Goal: Task Accomplishment & Management: Use online tool/utility

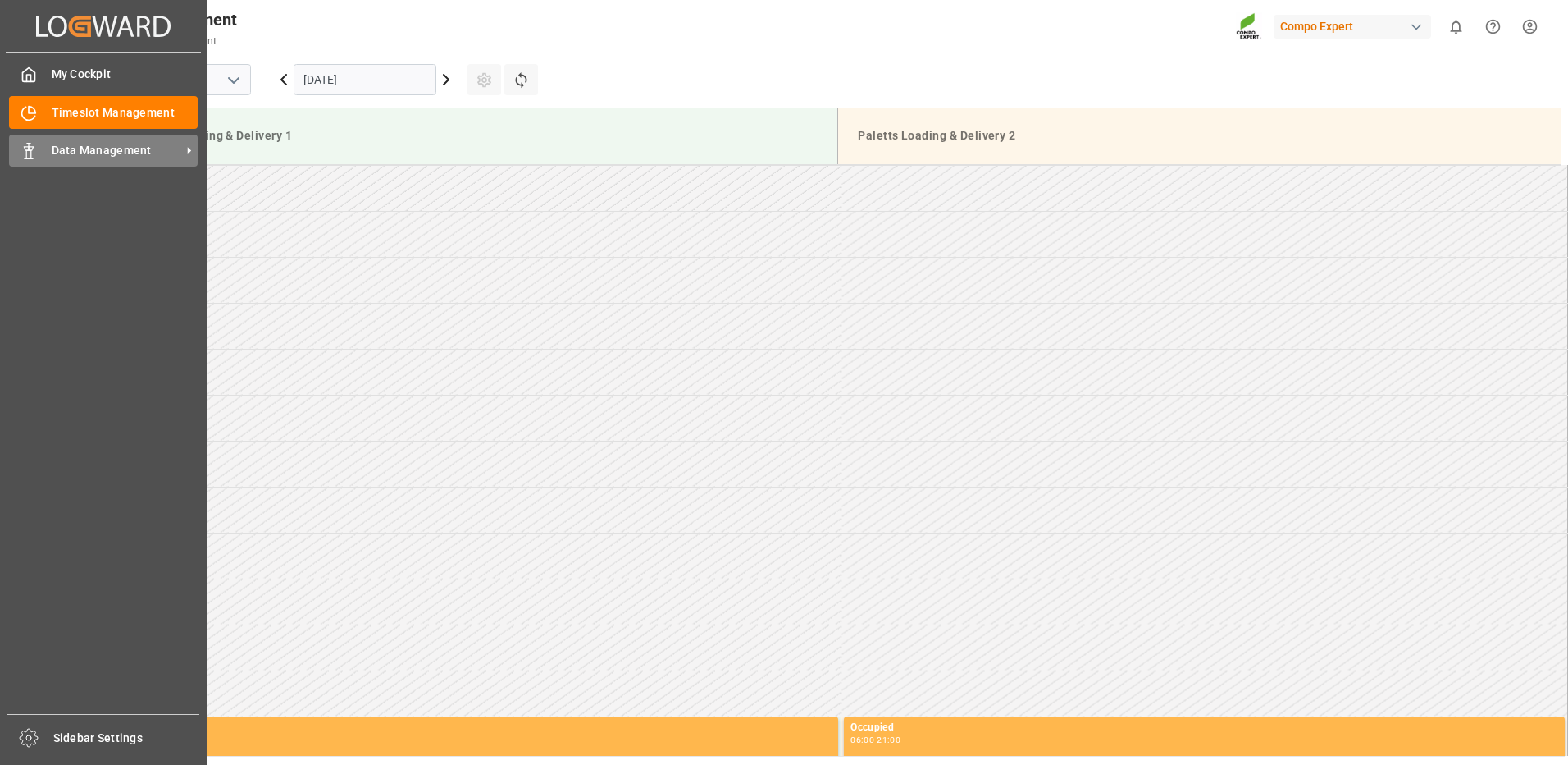
click at [84, 147] on span "Data Management" at bounding box center [116, 150] width 129 height 17
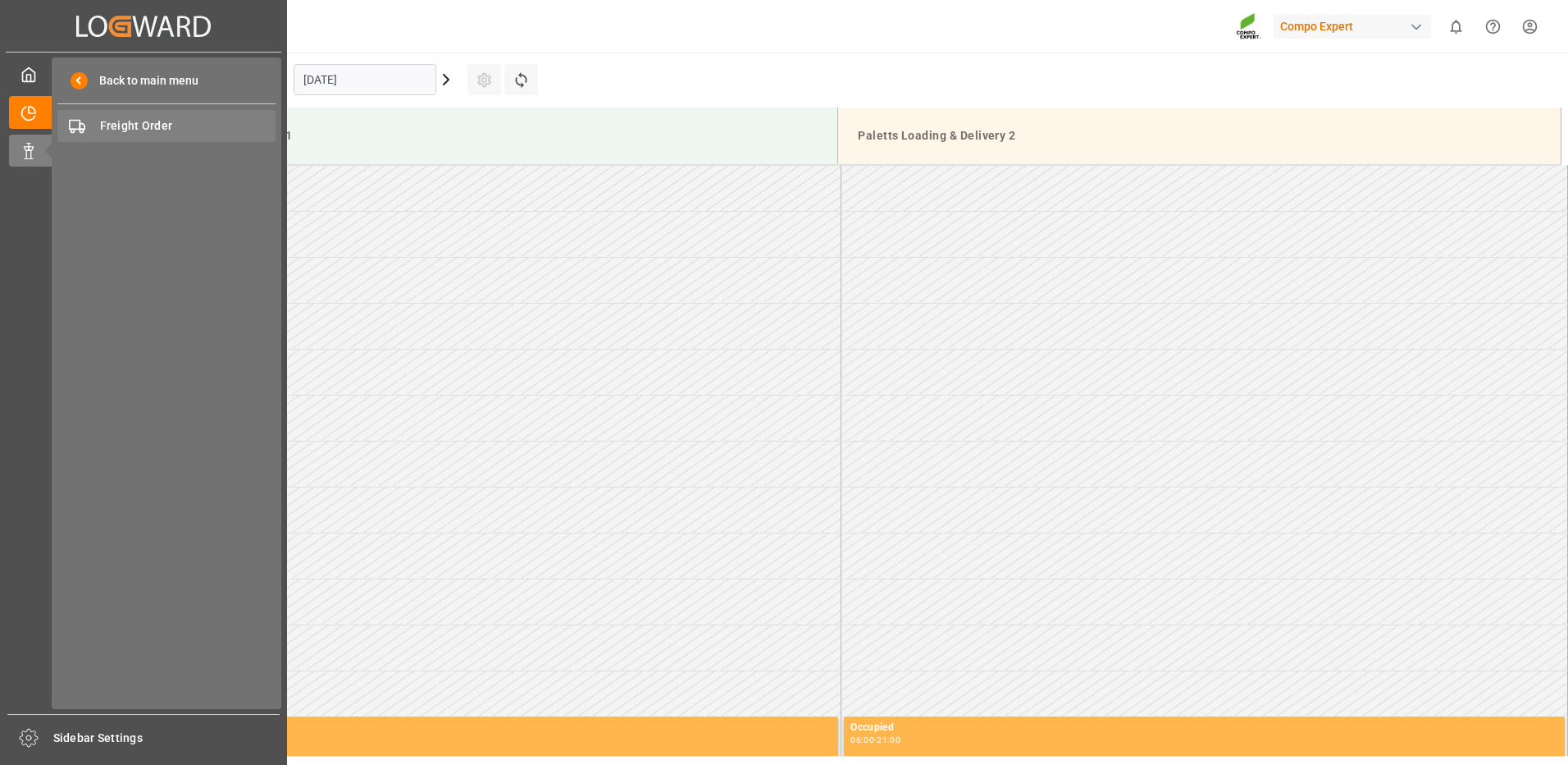
click at [179, 124] on span "Freight Order" at bounding box center [188, 126] width 176 height 17
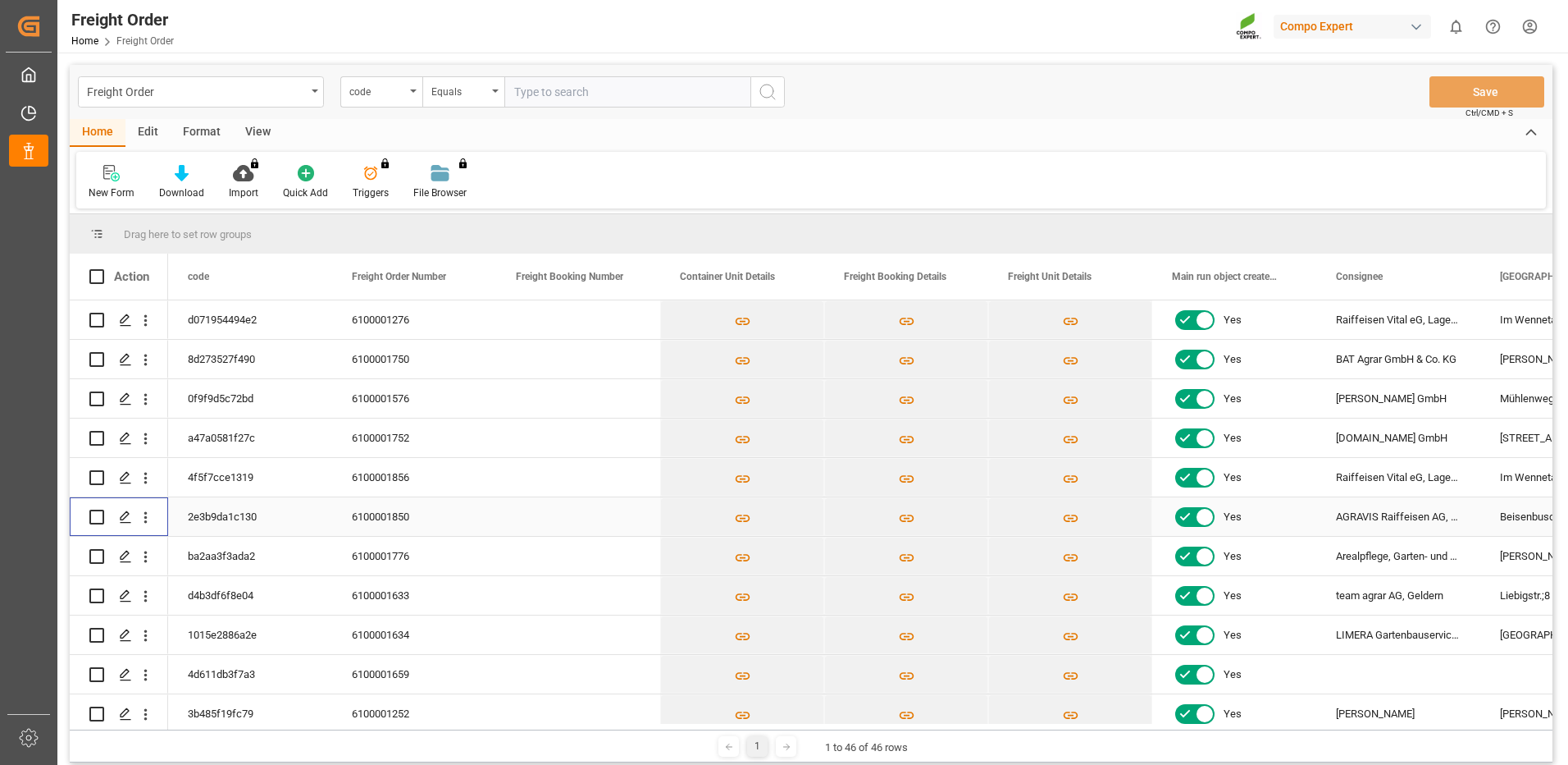
click at [95, 518] on input "Press Space to toggle row selection (unchecked)" at bounding box center [97, 517] width 15 height 15
checkbox input "true"
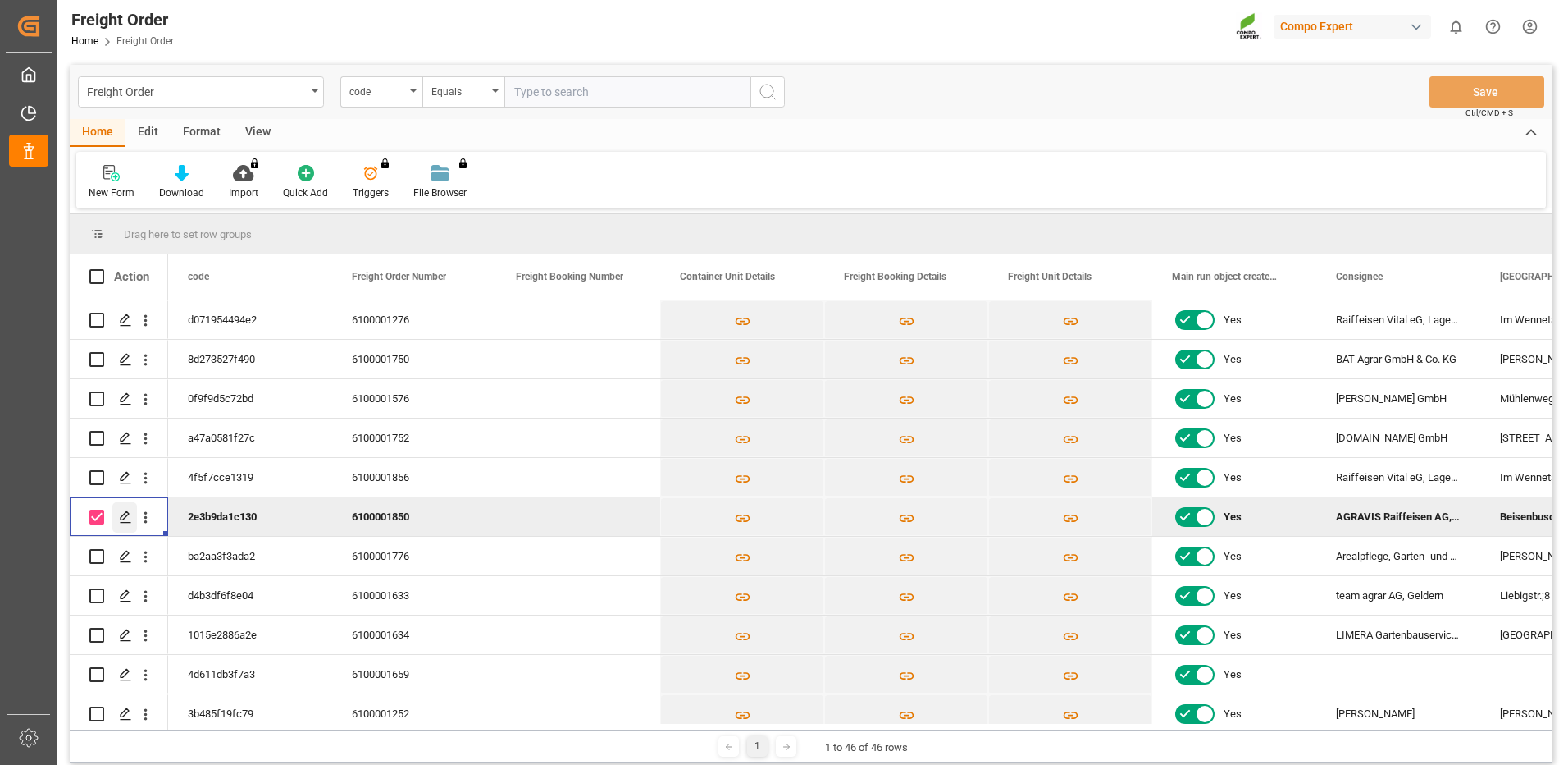
click at [126, 515] on icon "Press SPACE to deselect this row." at bounding box center [126, 517] width 13 height 13
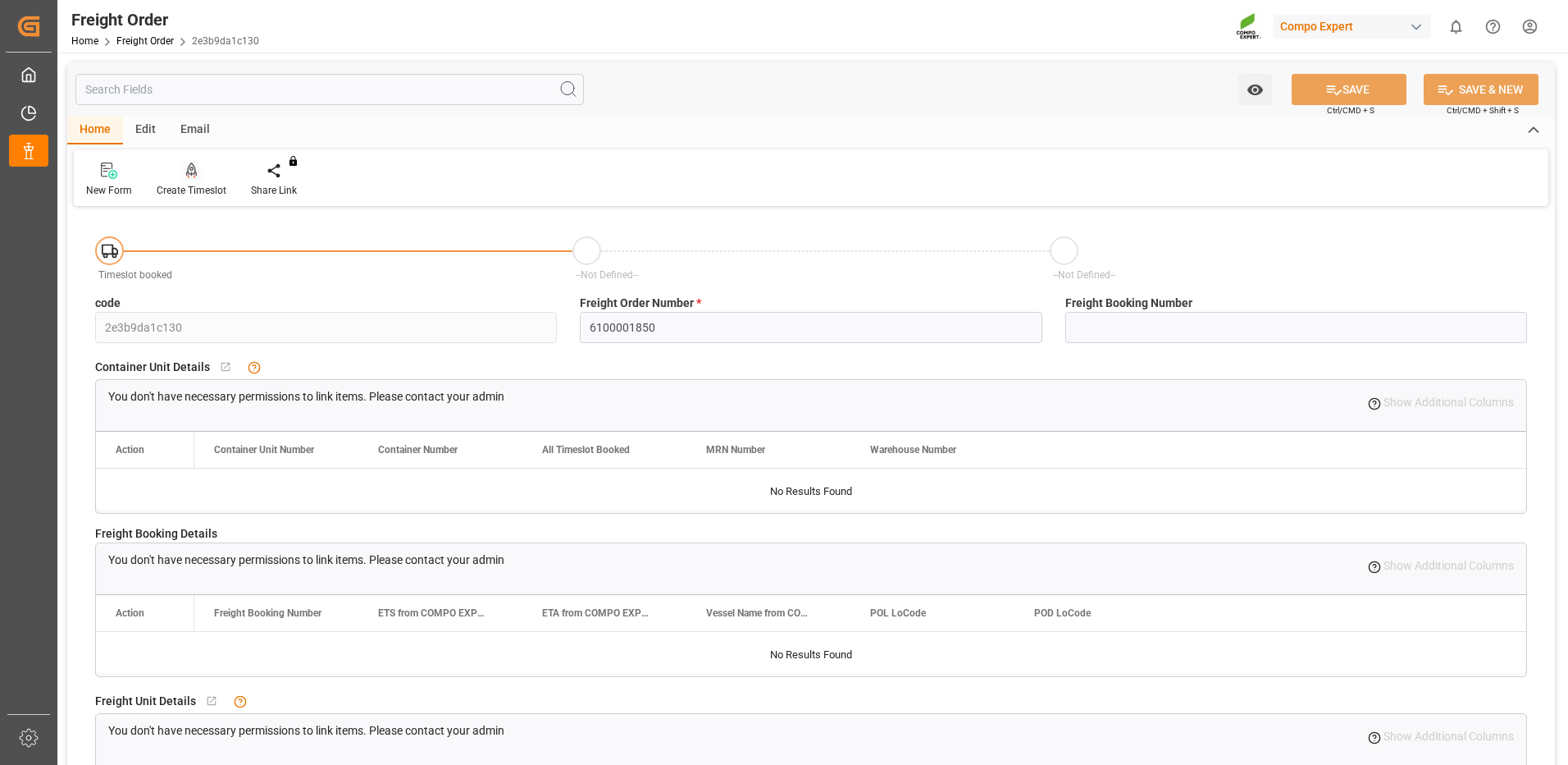
click at [191, 170] on icon at bounding box center [192, 169] width 12 height 14
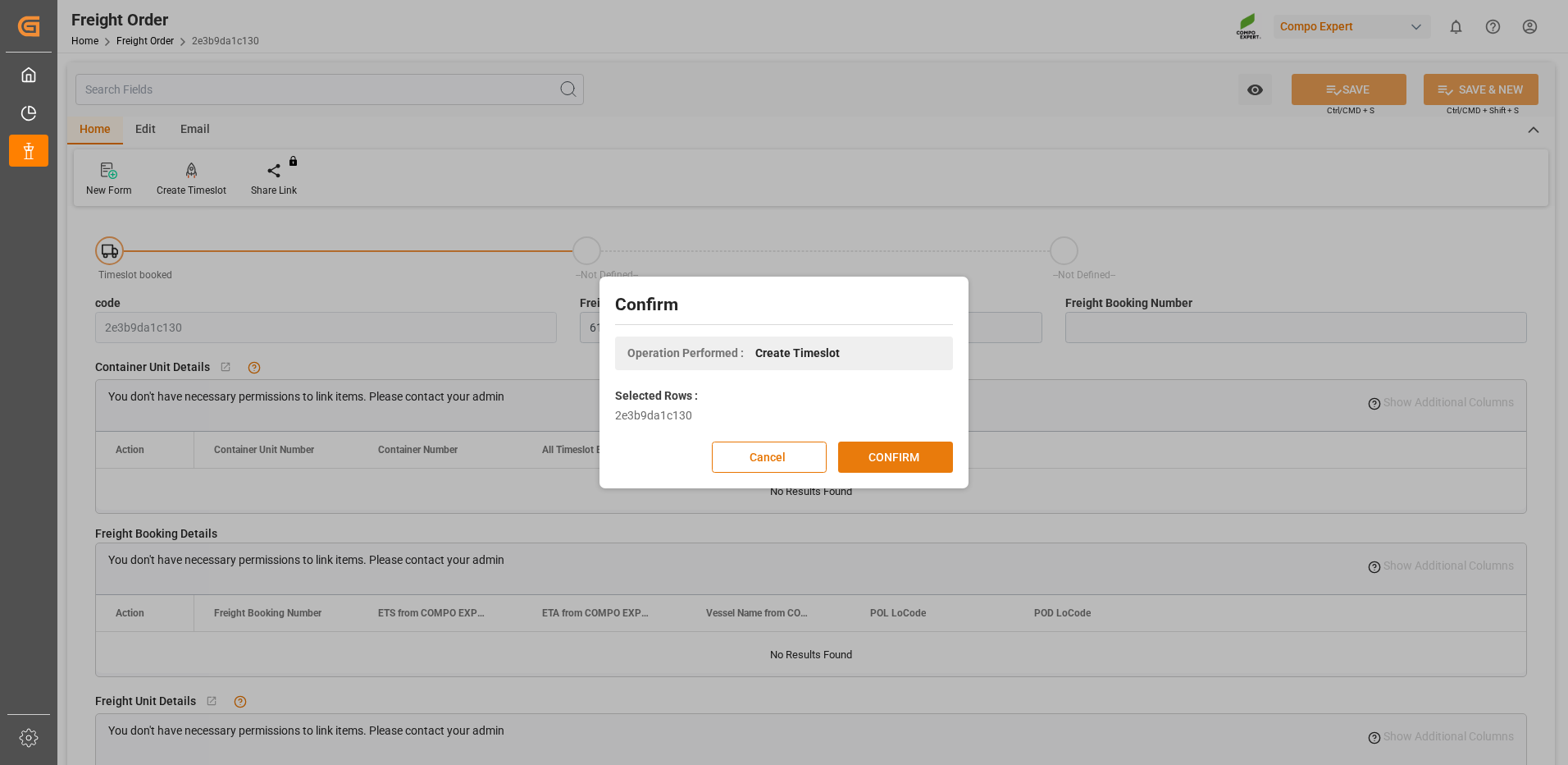
click at [889, 444] on button "CONFIRM" at bounding box center [896, 457] width 115 height 31
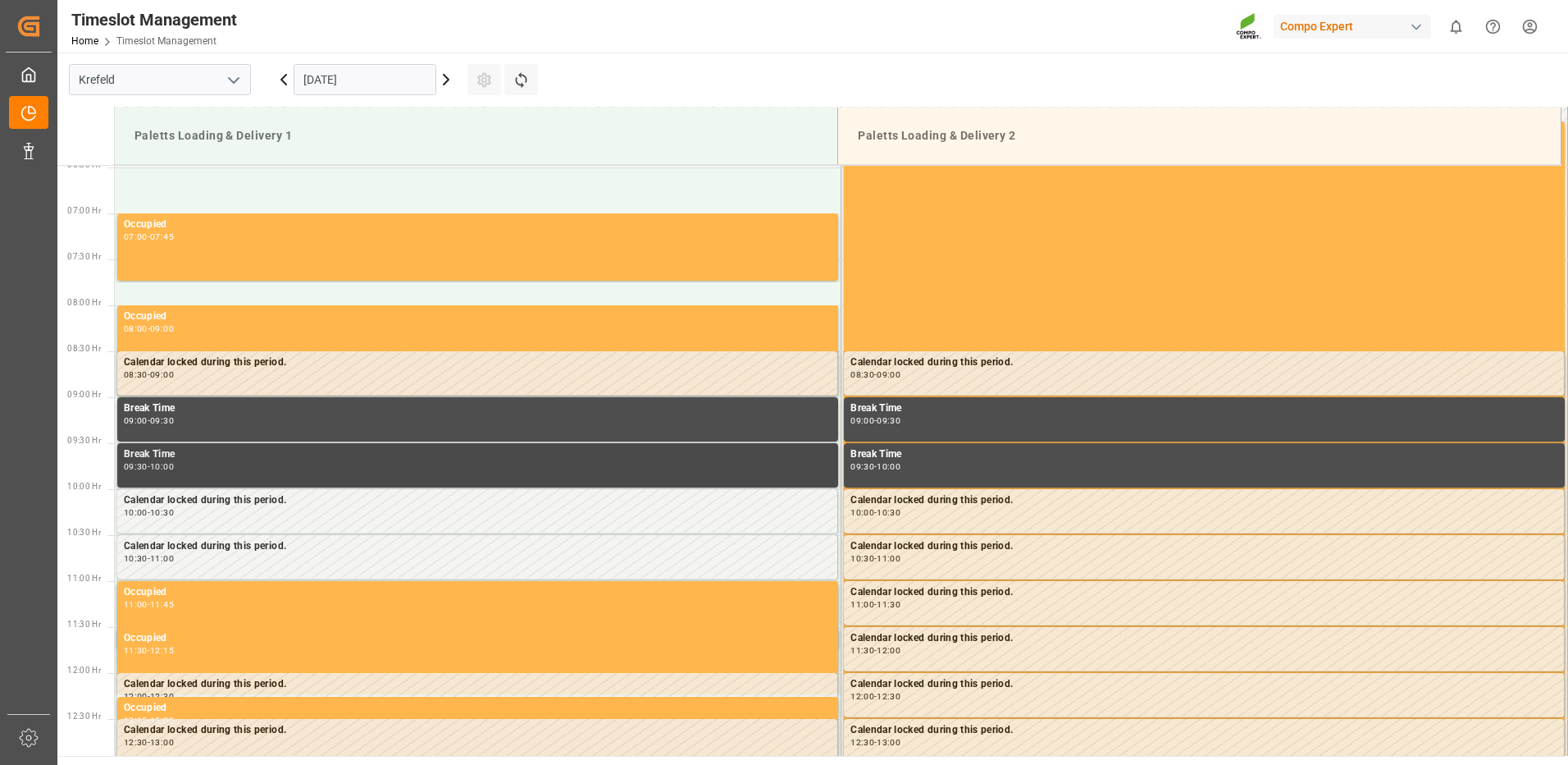
scroll to position [725, 0]
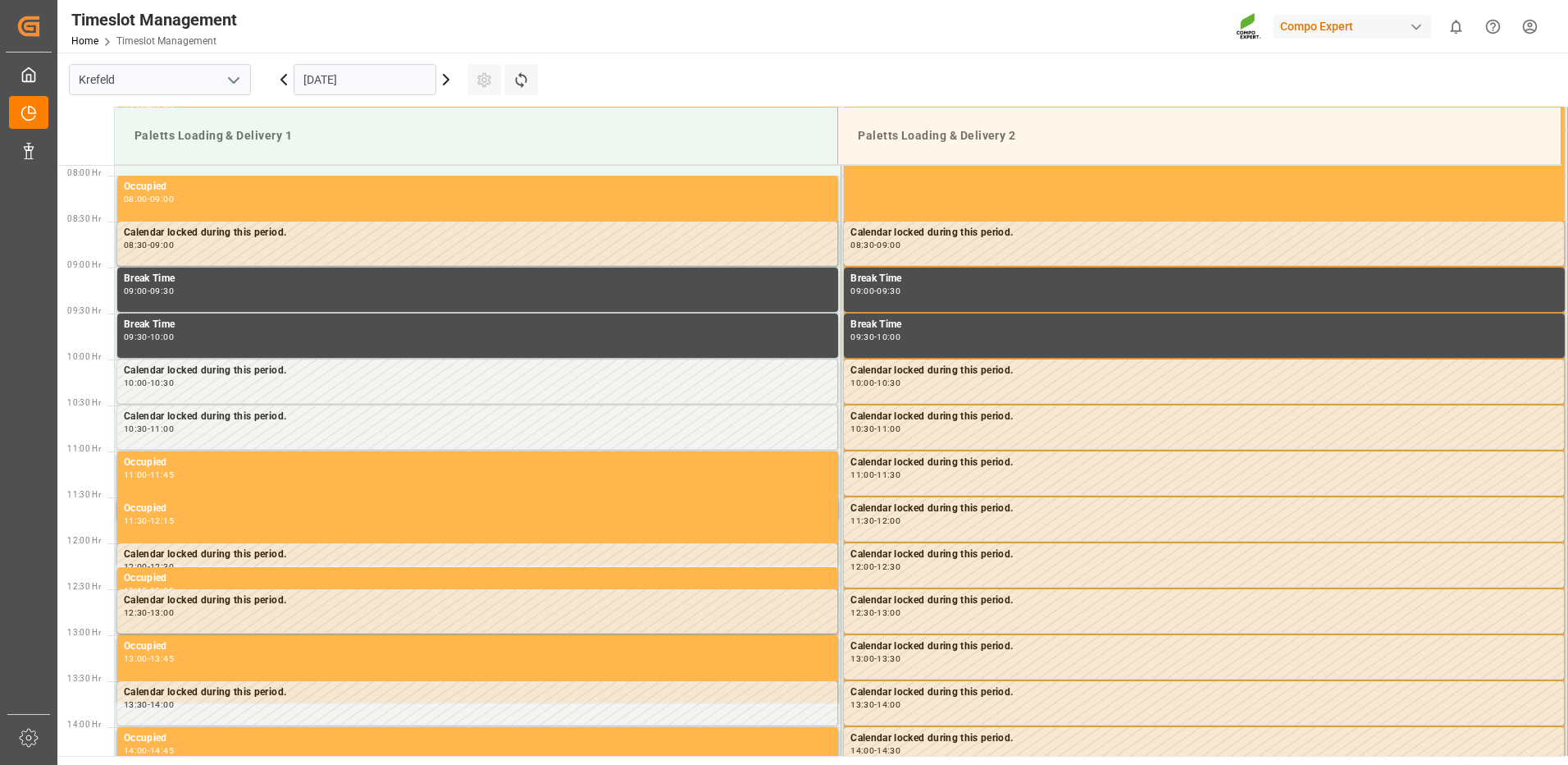
click at [321, 82] on input "[DATE]" at bounding box center [365, 80] width 142 height 31
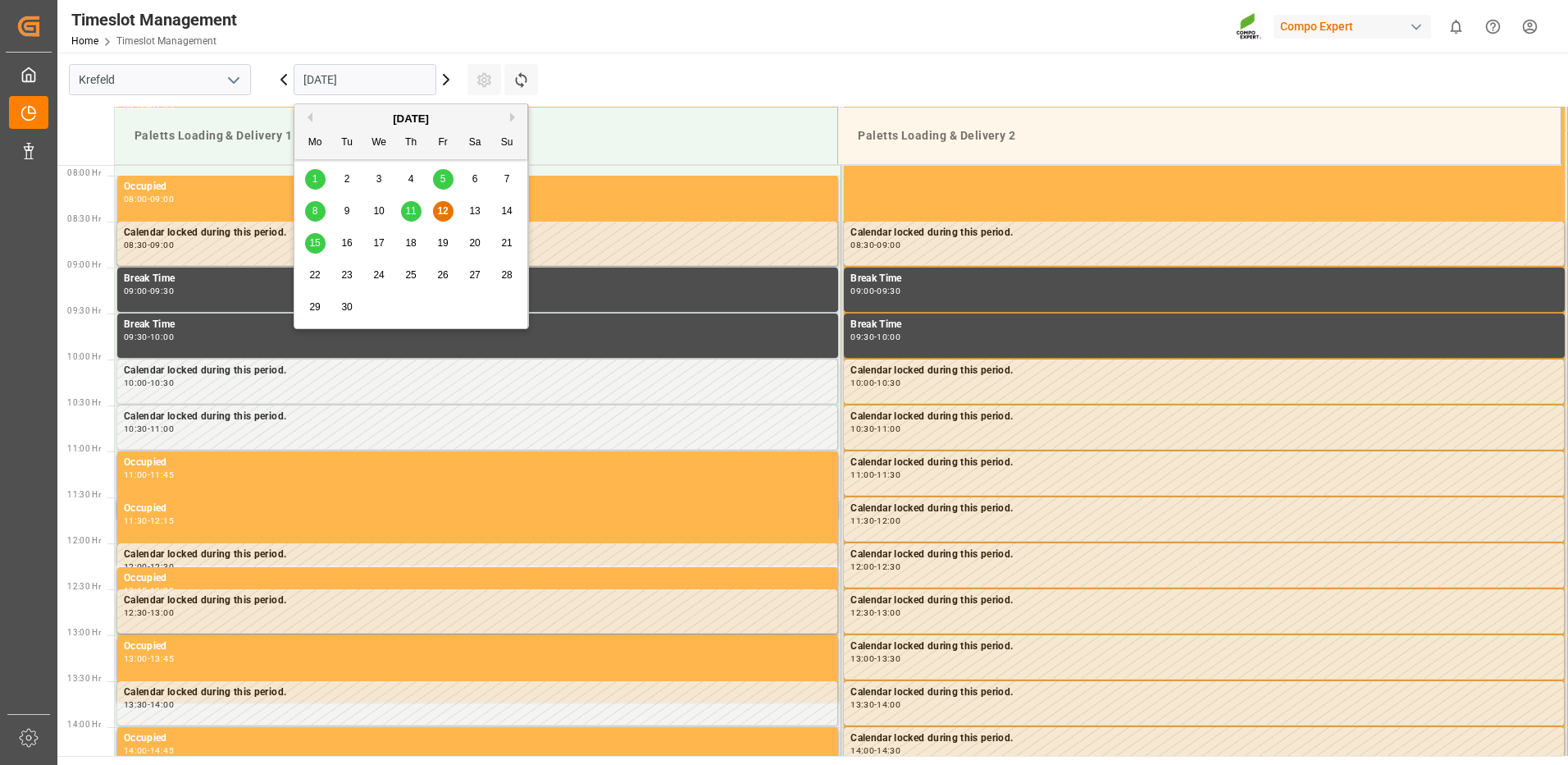
click at [340, 245] on div "16" at bounding box center [347, 244] width 21 height 20
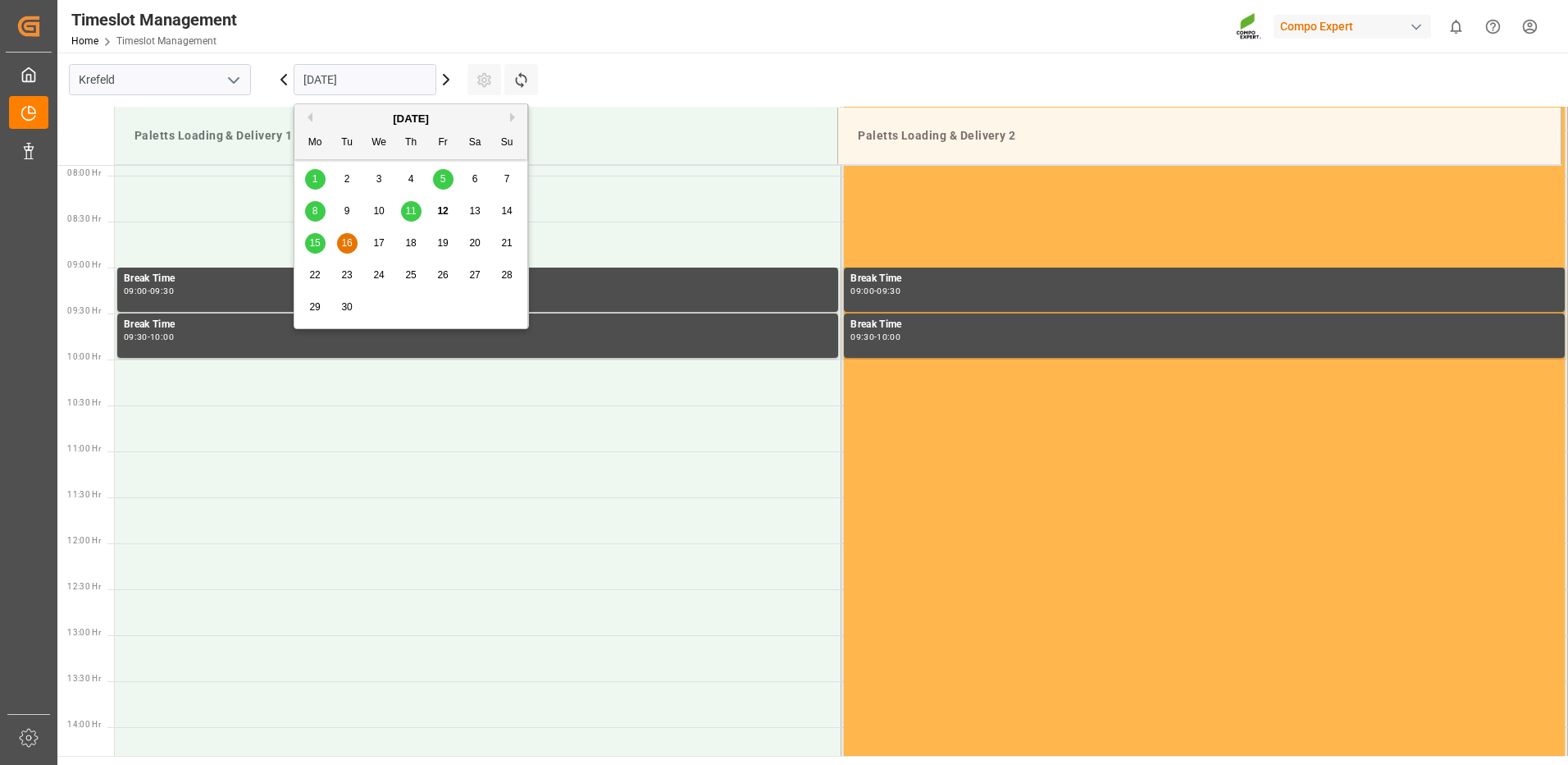
click at [401, 85] on input "16.09.2025" at bounding box center [365, 80] width 142 height 31
click at [321, 245] on div "15" at bounding box center [315, 244] width 21 height 20
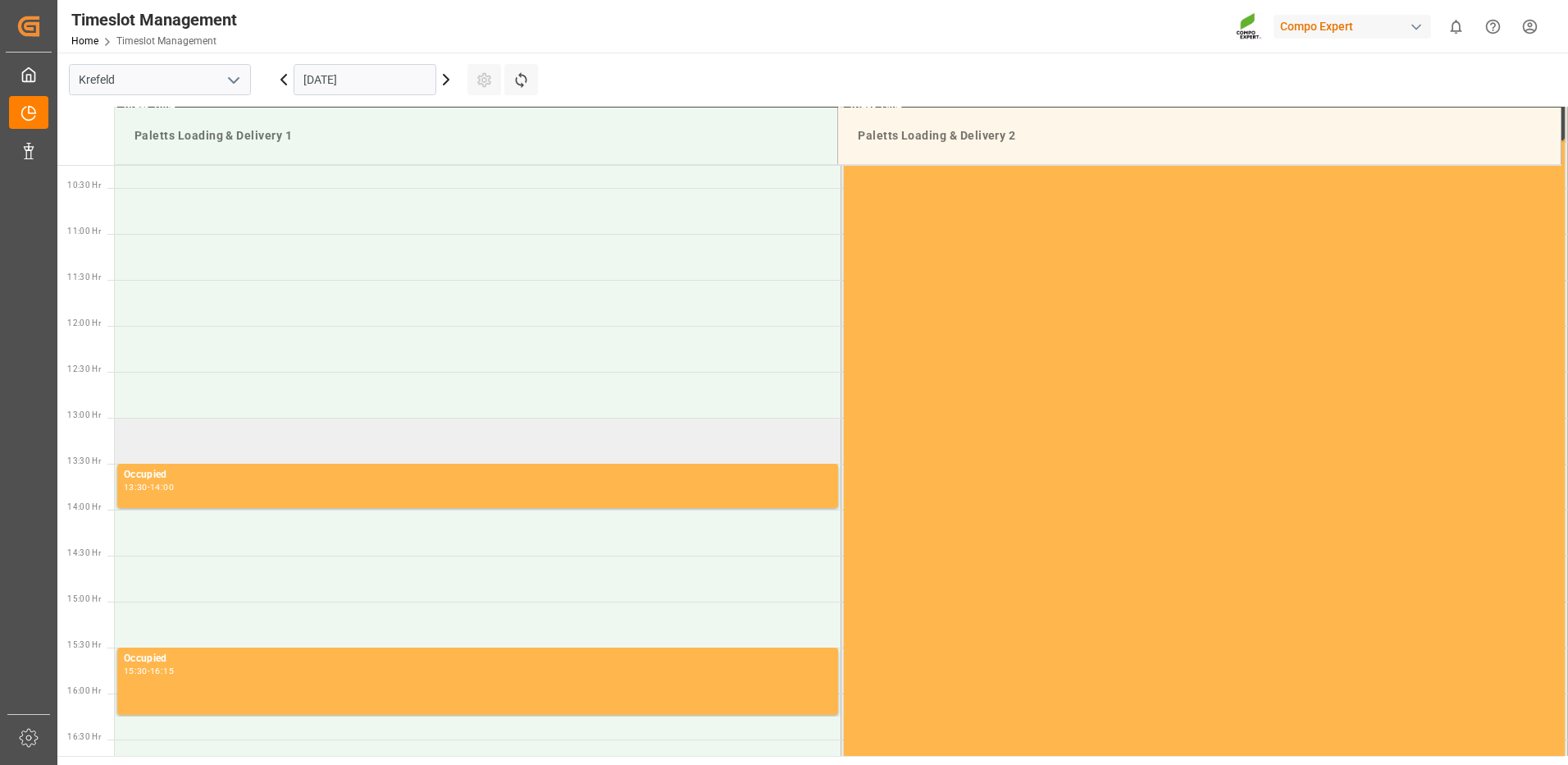
scroll to position [971, 0]
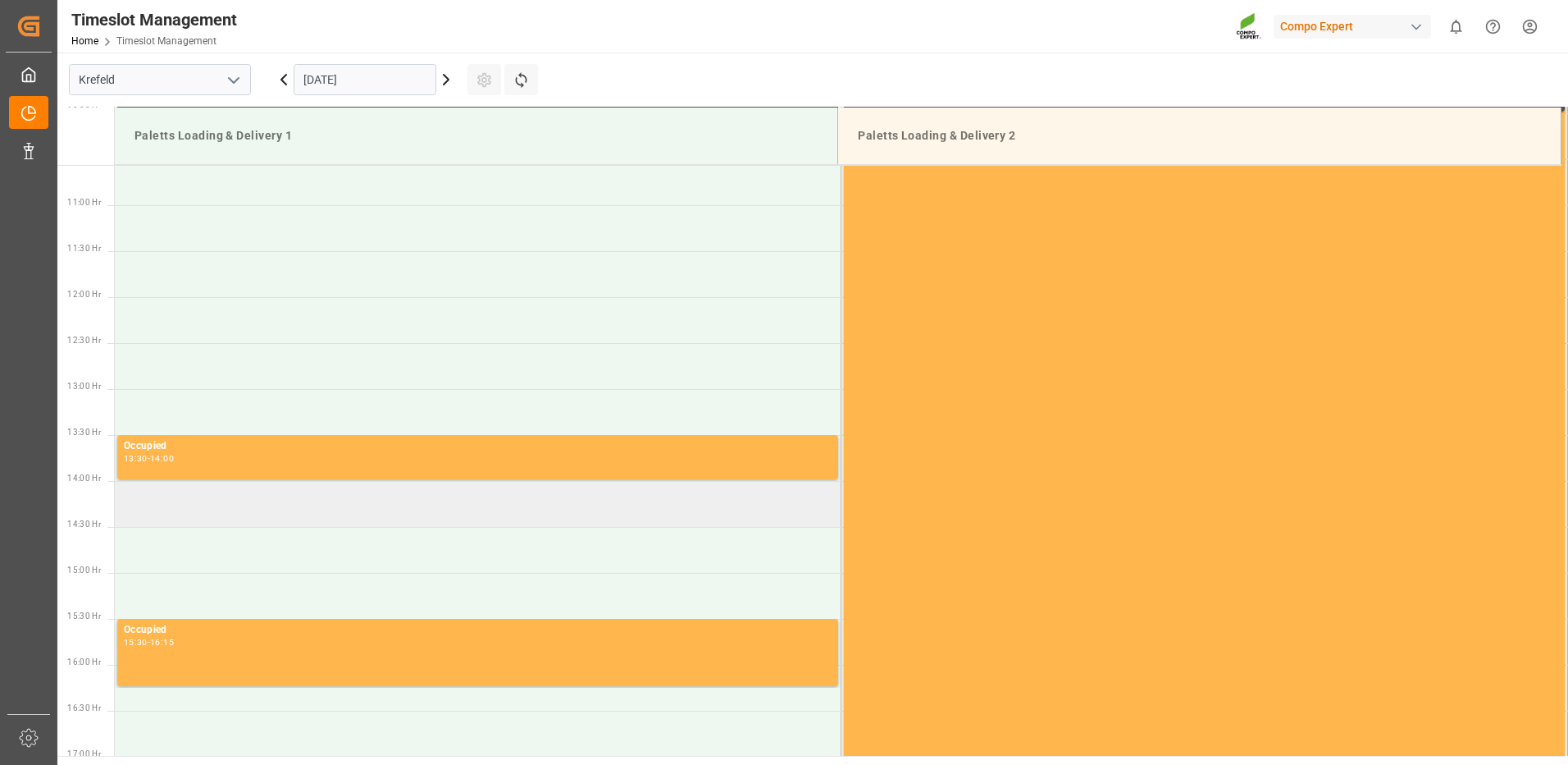
click at [183, 506] on td at bounding box center [478, 504] width 727 height 46
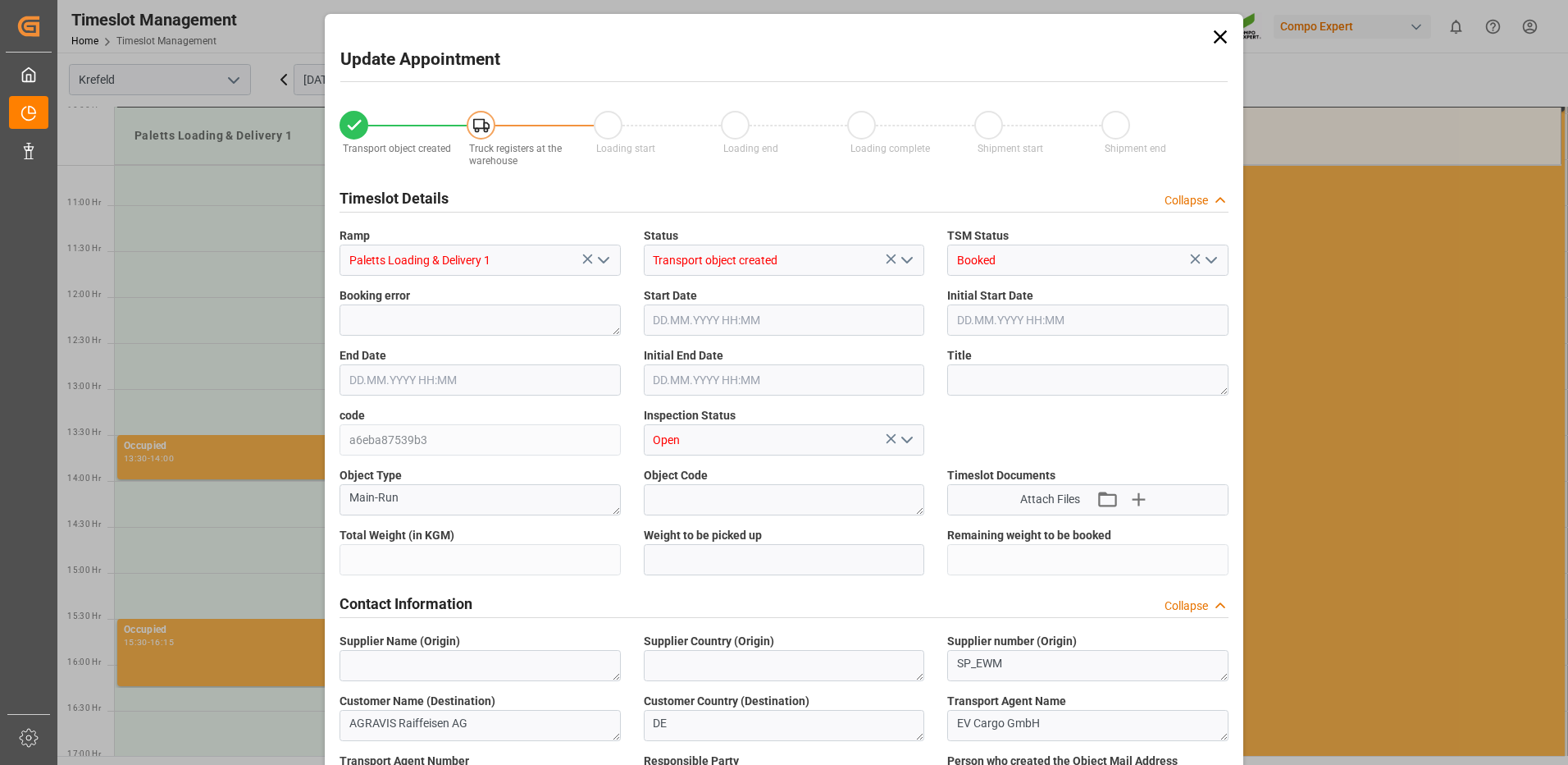
type input "25060"
type input "0"
type input "15.09.2025 14:00"
type input "15.09.2025 14:30"
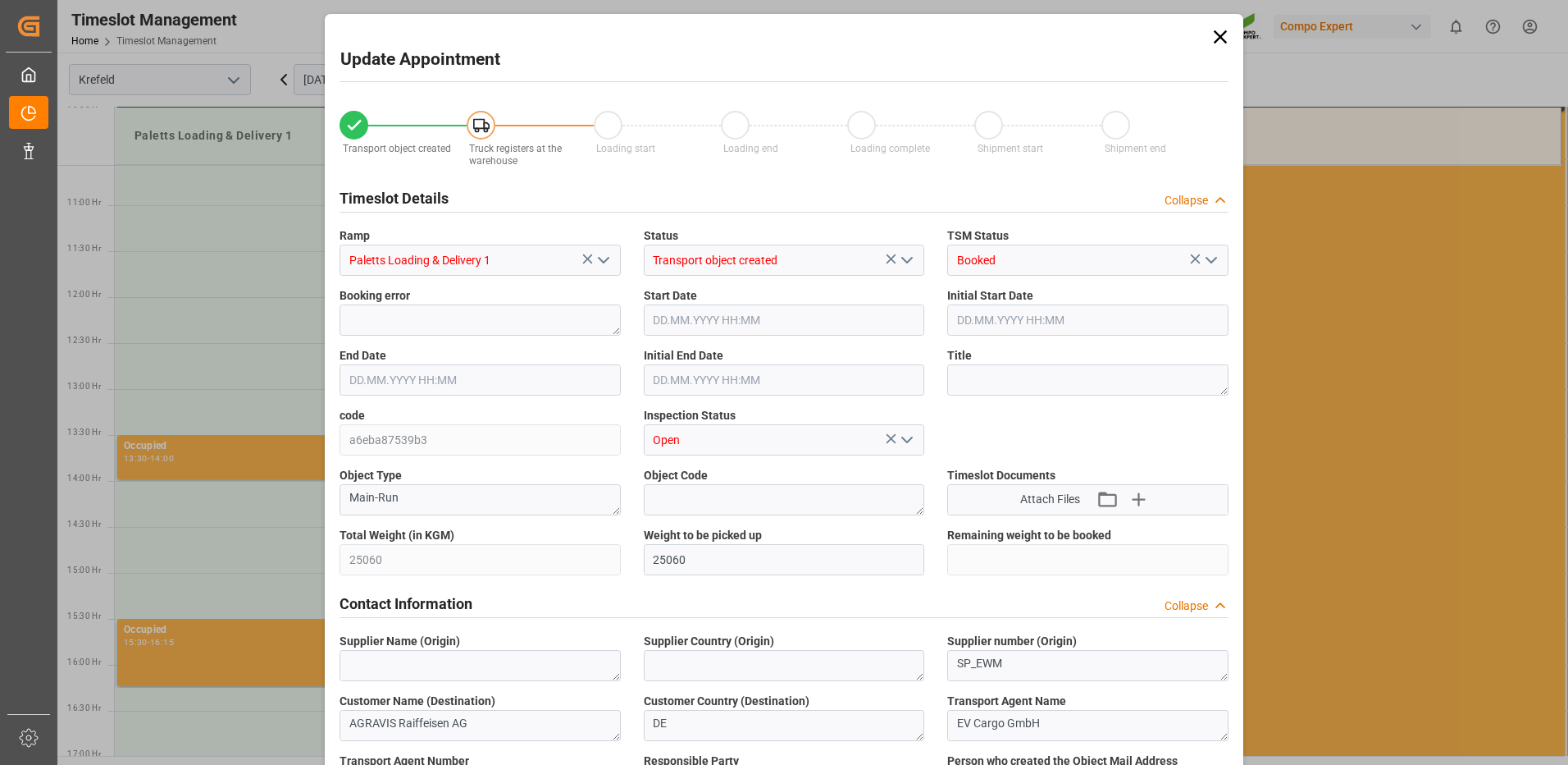
type input "10.09.2025 09:50"
type input "12.09.2025 07:00"
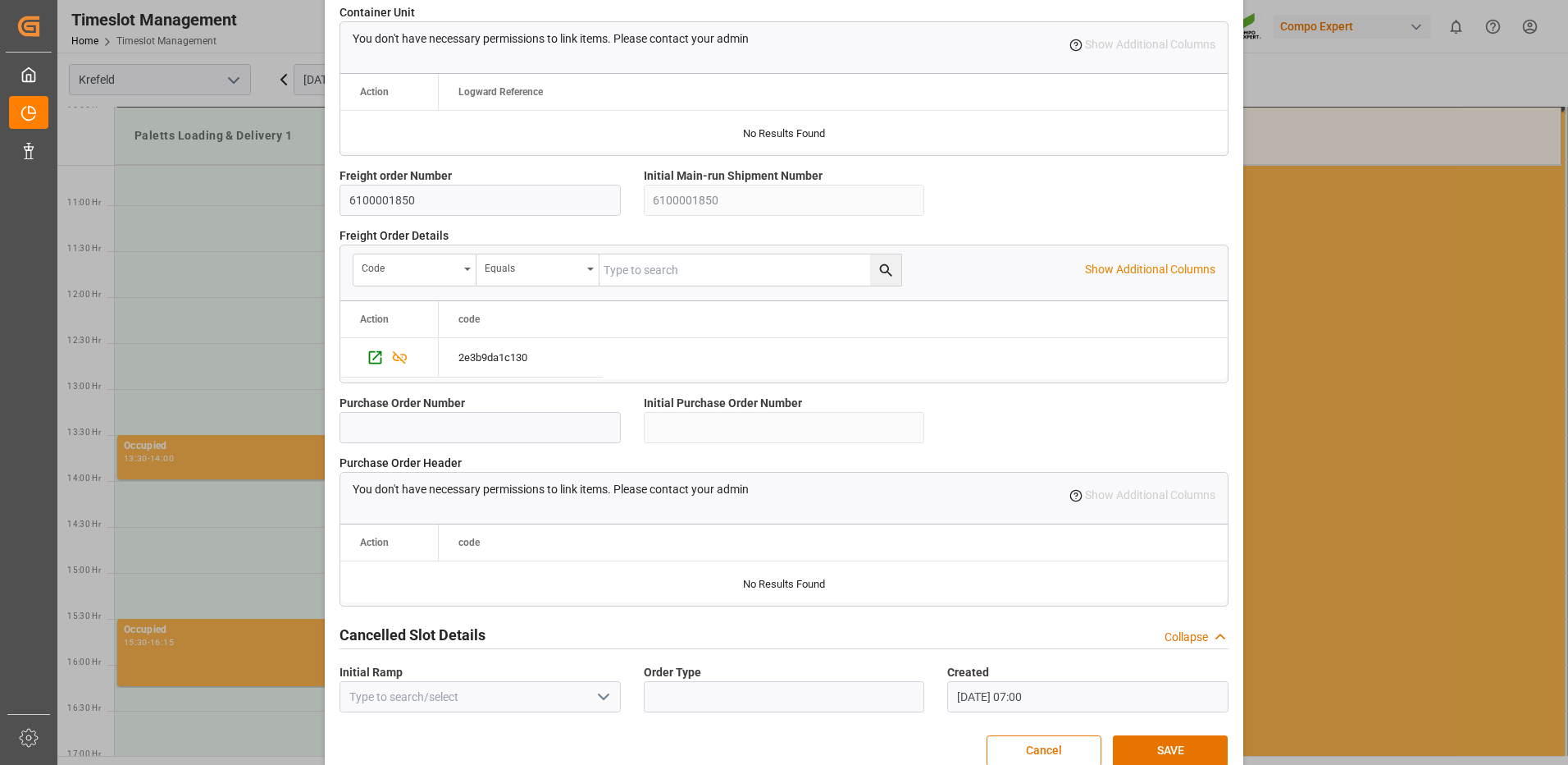
scroll to position [1395, 0]
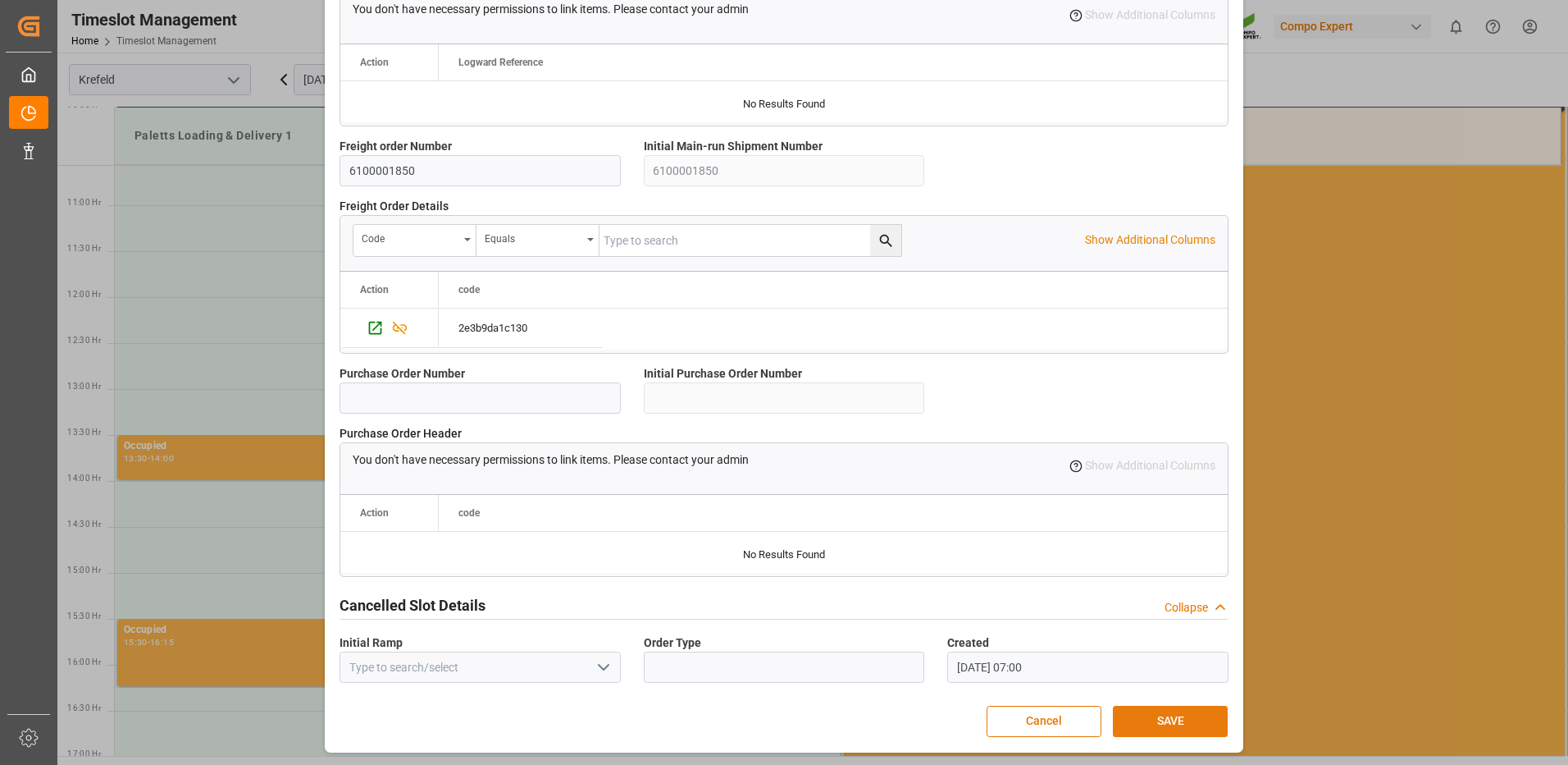
click at [1137, 709] on button "SAVE" at bounding box center [1170, 721] width 115 height 31
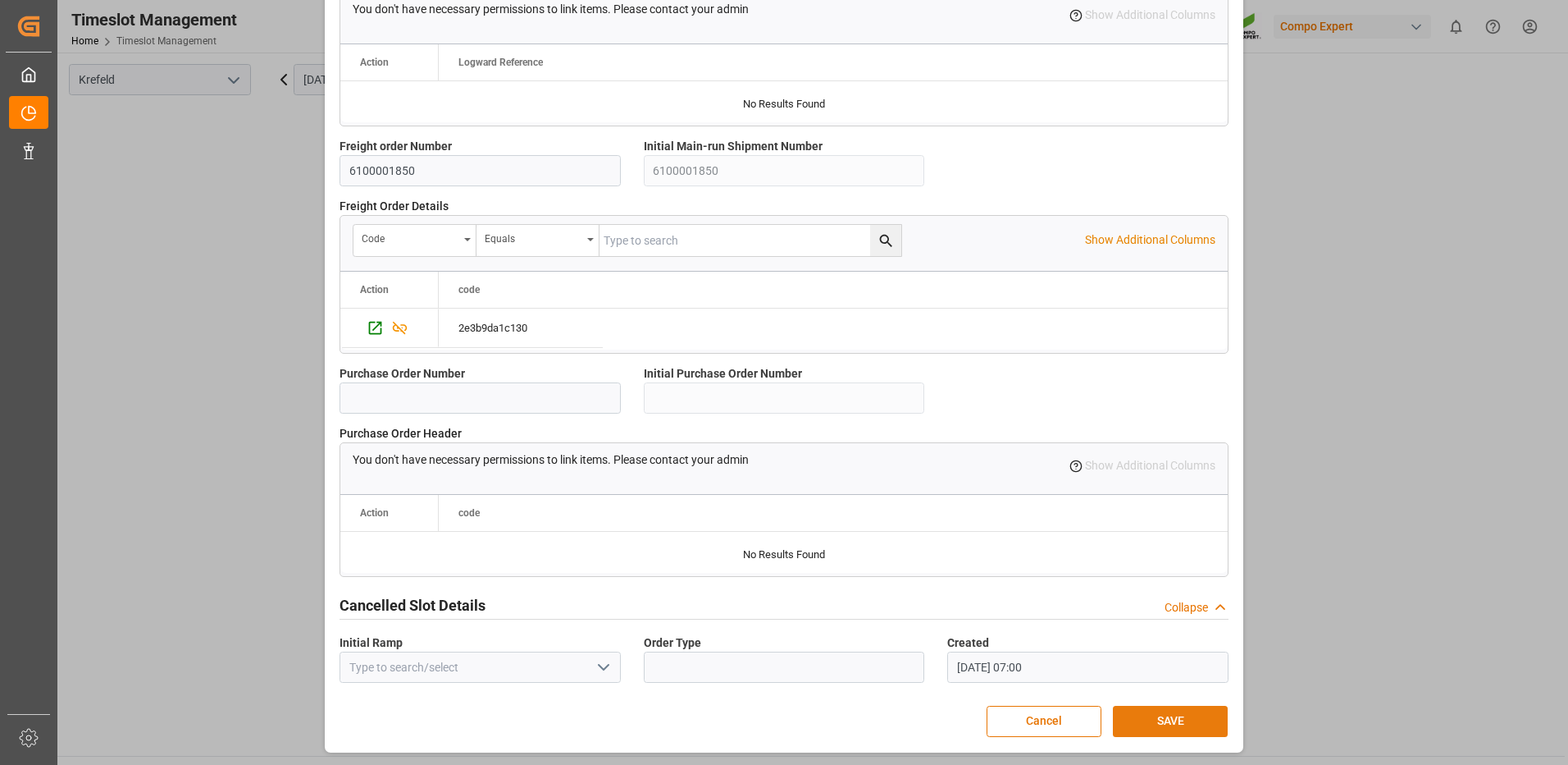
click at [1162, 711] on button "SAVE" at bounding box center [1170, 721] width 115 height 31
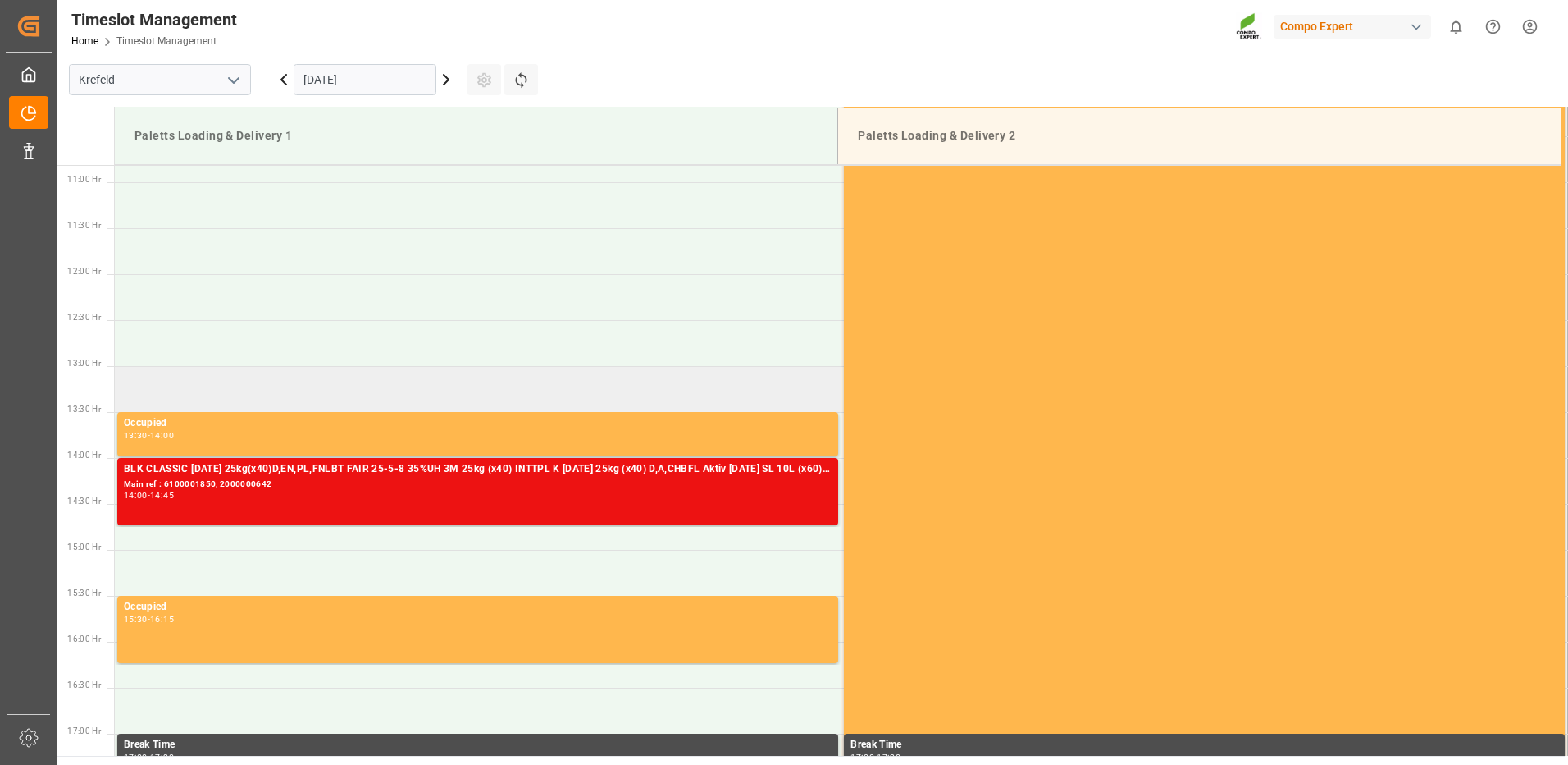
scroll to position [1067, 0]
